Goal: Check status: Check status

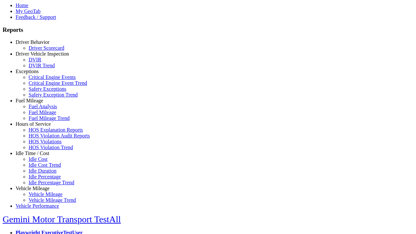
click at [37, 186] on link "Vehicle Mileage" at bounding box center [33, 189] width 34 height 6
click at [42, 197] on link "Vehicle Mileage Trend" at bounding box center [52, 200] width 47 height 6
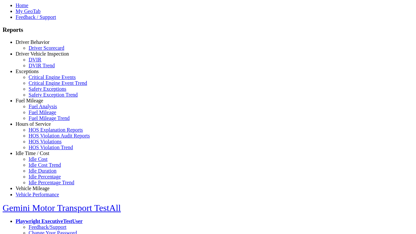
select select "**********"
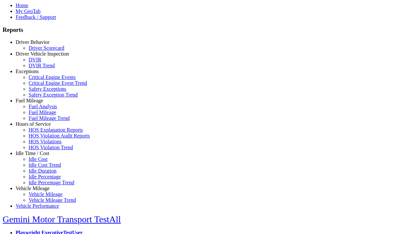
type input "**********"
